Goal: Information Seeking & Learning: Learn about a topic

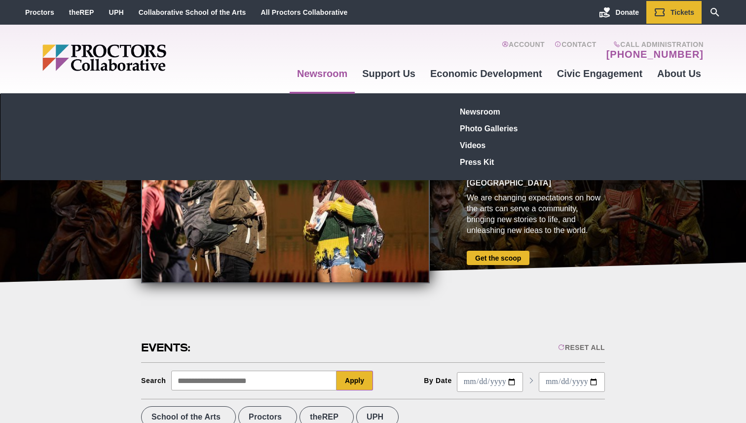
click at [310, 78] on link "Newsroom" at bounding box center [322, 73] width 65 height 27
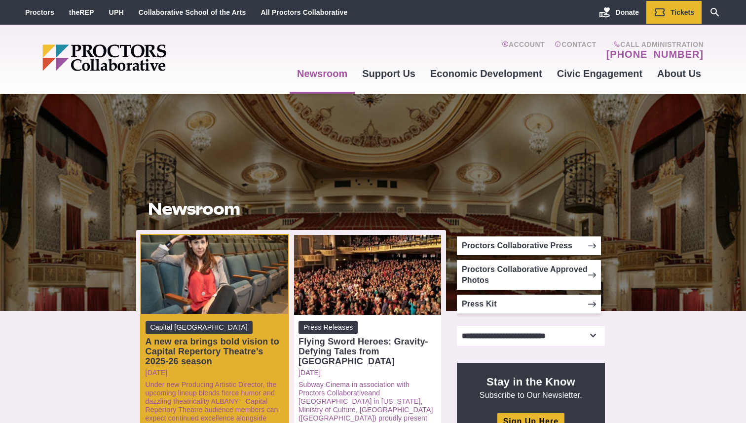
click at [238, 351] on div "A new era brings bold vision to Capital Repertory Theatre’s 2025-26 season" at bounding box center [215, 352] width 138 height 30
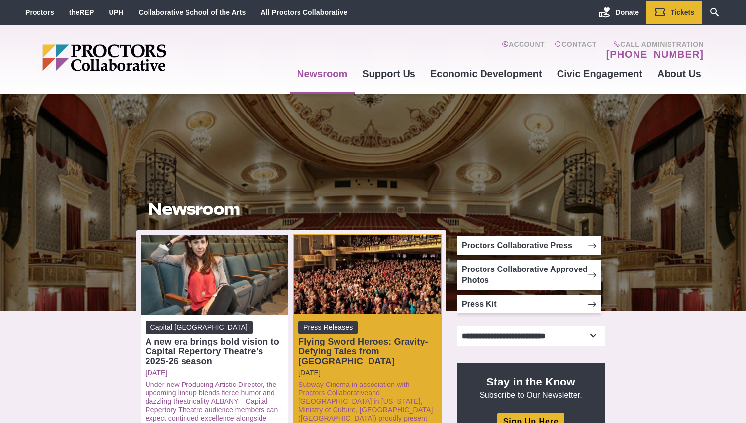
click at [341, 369] on p "Friday, August 8, 2025" at bounding box center [368, 373] width 138 height 8
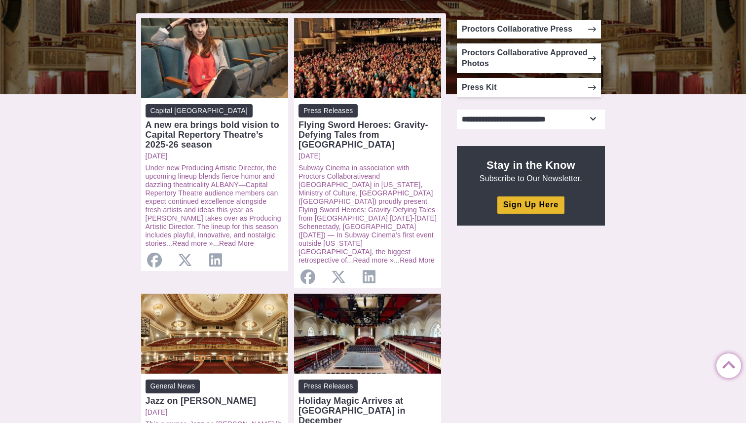
scroll to position [25, 0]
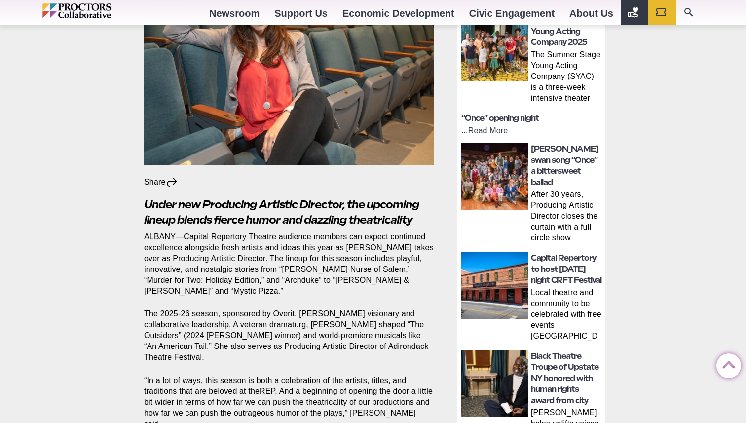
scroll to position [122, 0]
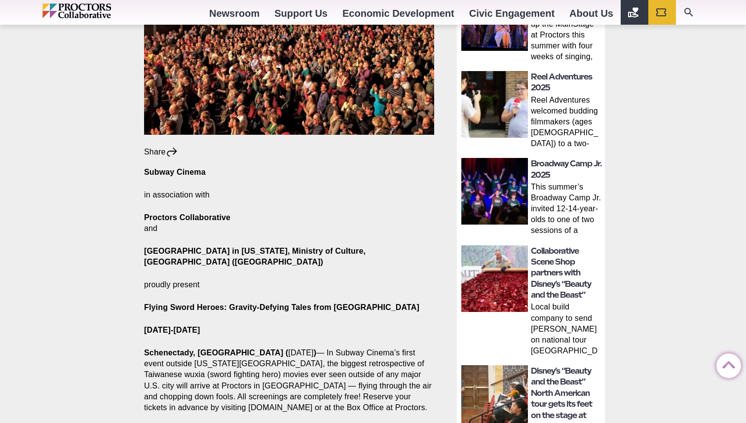
scroll to position [250, 0]
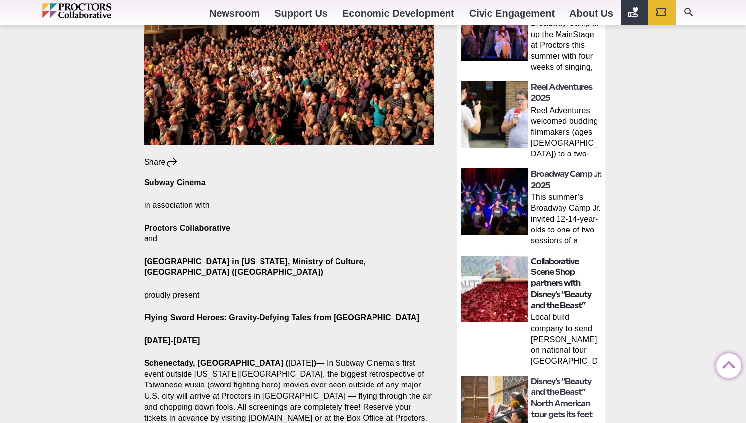
click at [546, 280] on link "Collaborative Scene Shop partners with Disney’s “Beauty and the Beast”" at bounding box center [561, 284] width 60 height 54
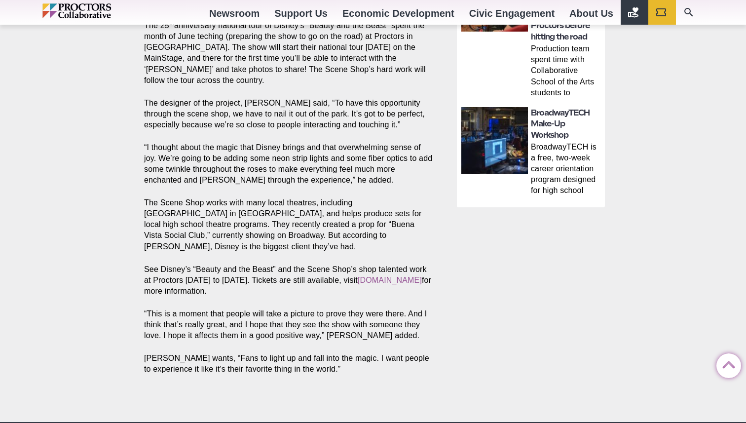
scroll to position [708, 0]
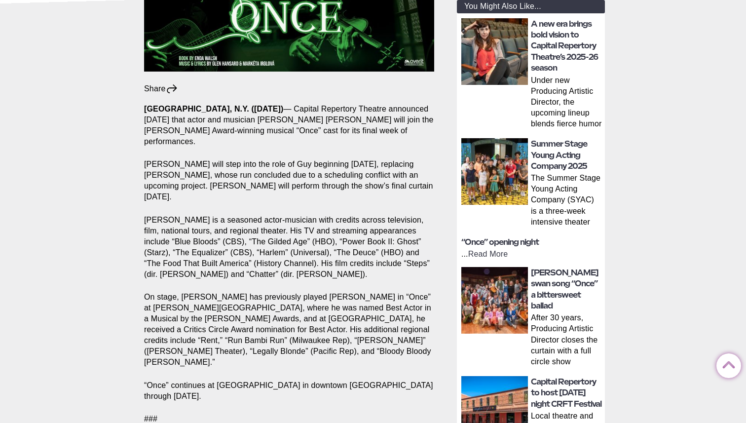
scroll to position [245, 0]
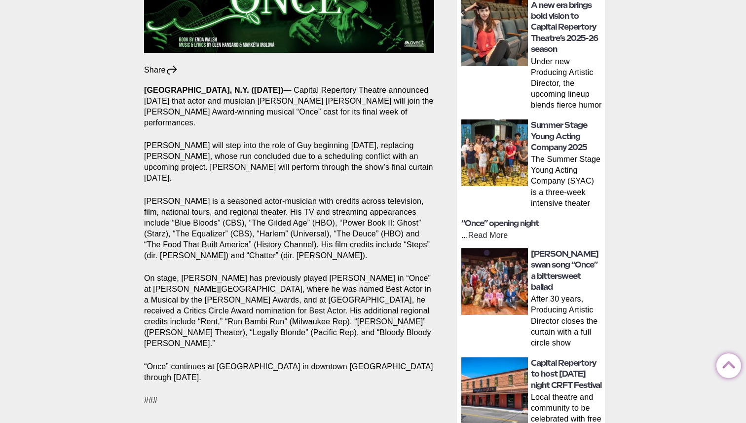
click at [500, 237] on link "Read More" at bounding box center [488, 235] width 40 height 8
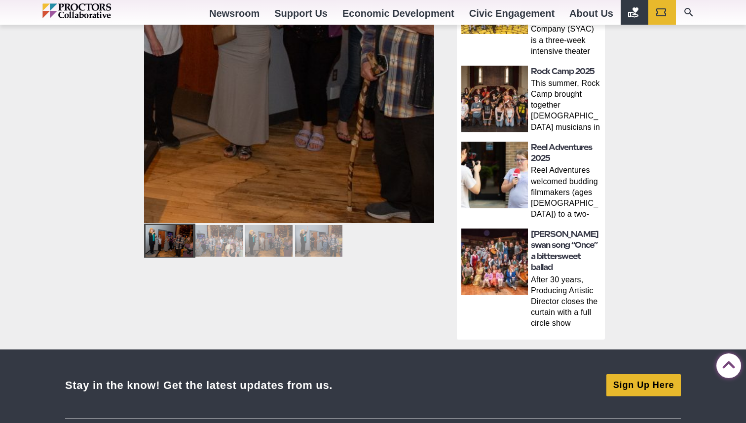
scroll to position [490, 0]
